Goal: Transaction & Acquisition: Purchase product/service

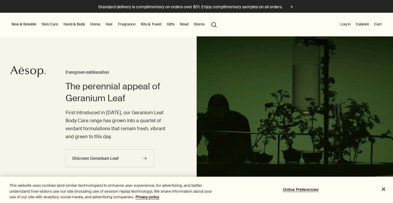
click at [76, 24] on link "Hand & Body" at bounding box center [74, 24] width 24 height 7
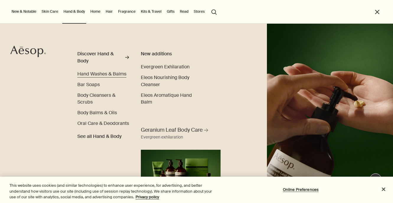
click at [94, 73] on span "Hand Washes & Balms" at bounding box center [101, 74] width 49 height 6
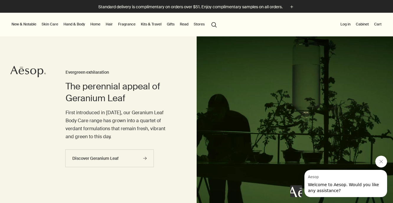
click at [79, 23] on link "Hand & Body" at bounding box center [74, 24] width 24 height 7
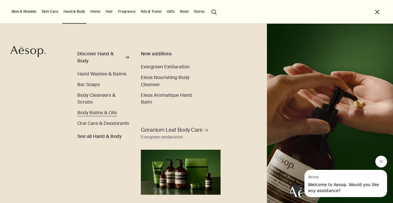
click at [101, 111] on span "Body Balms & Oils" at bounding box center [97, 112] width 40 height 6
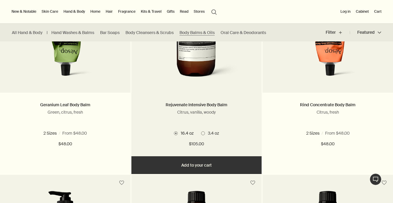
scroll to position [191, 0]
